Goal: Find specific page/section

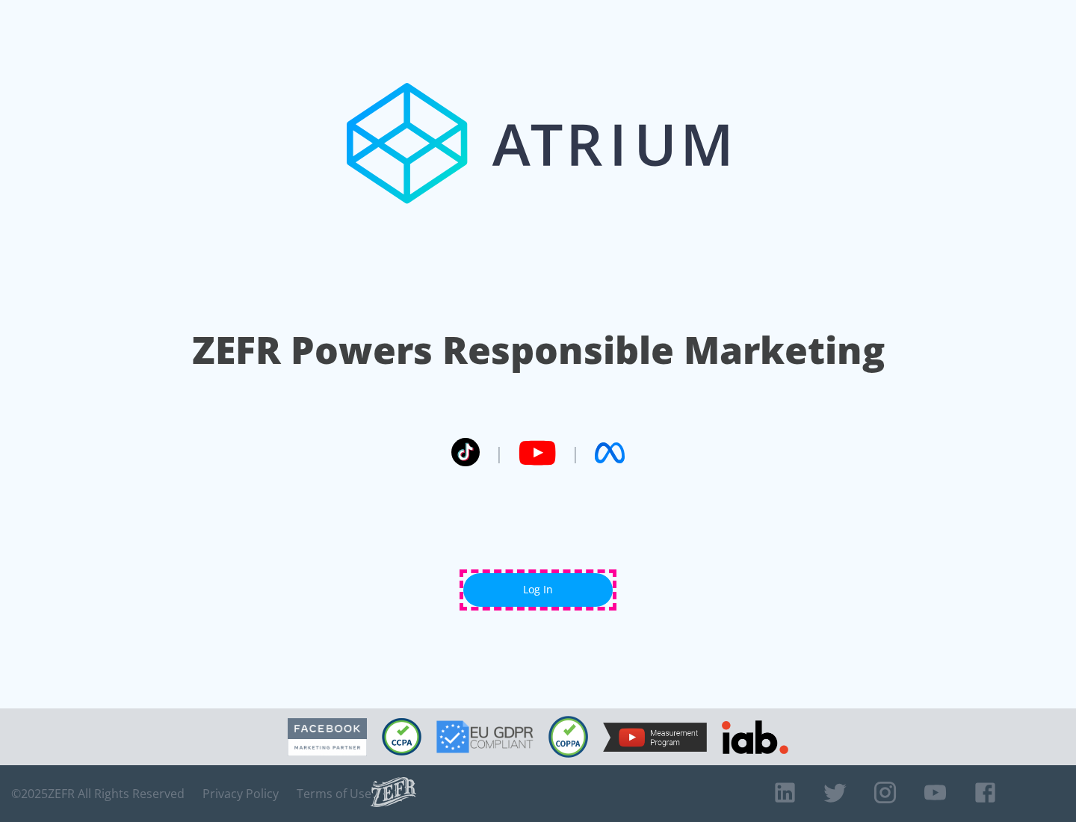
click at [538, 589] on link "Log In" at bounding box center [537, 590] width 149 height 34
